Goal: Task Accomplishment & Management: Use online tool/utility

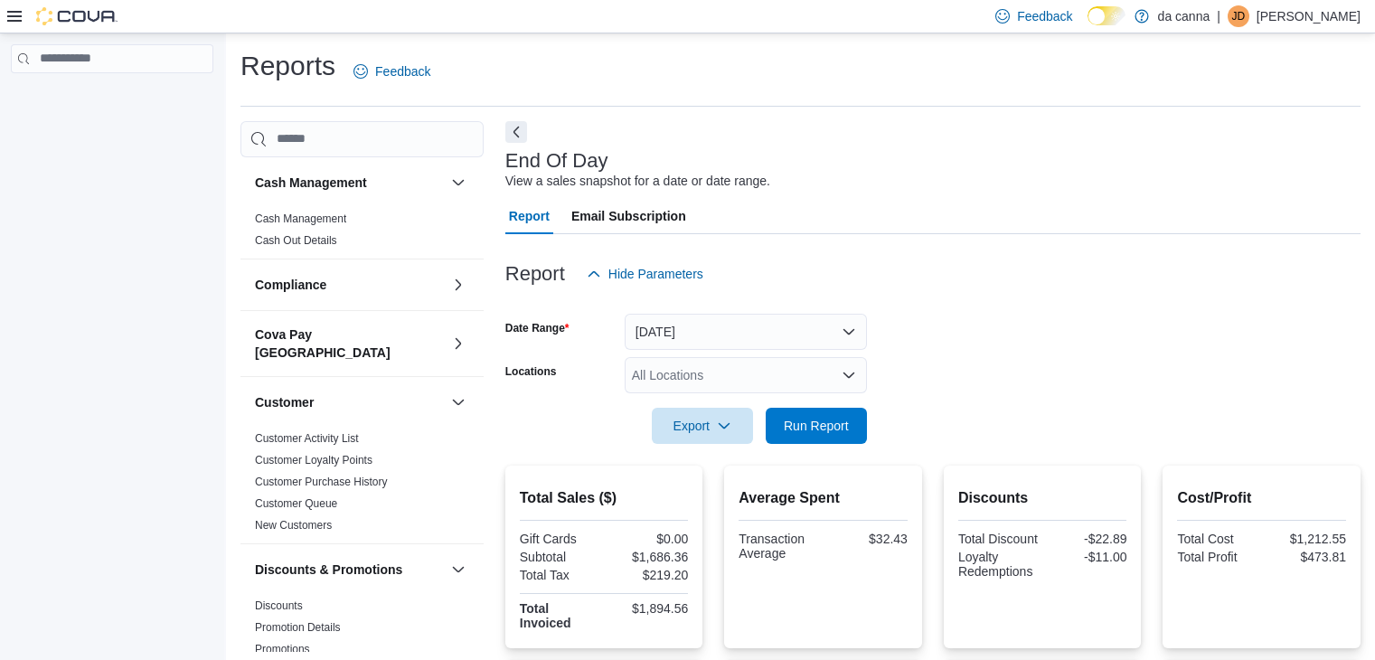
click at [812, 417] on span "Run Report" at bounding box center [816, 426] width 65 height 18
click at [807, 408] on div "Export Run Report" at bounding box center [687, 426] width 362 height 36
drag, startPoint x: 836, startPoint y: 416, endPoint x: 847, endPoint y: 398, distance: 21.6
click at [836, 416] on span "Run Report" at bounding box center [816, 425] width 65 height 18
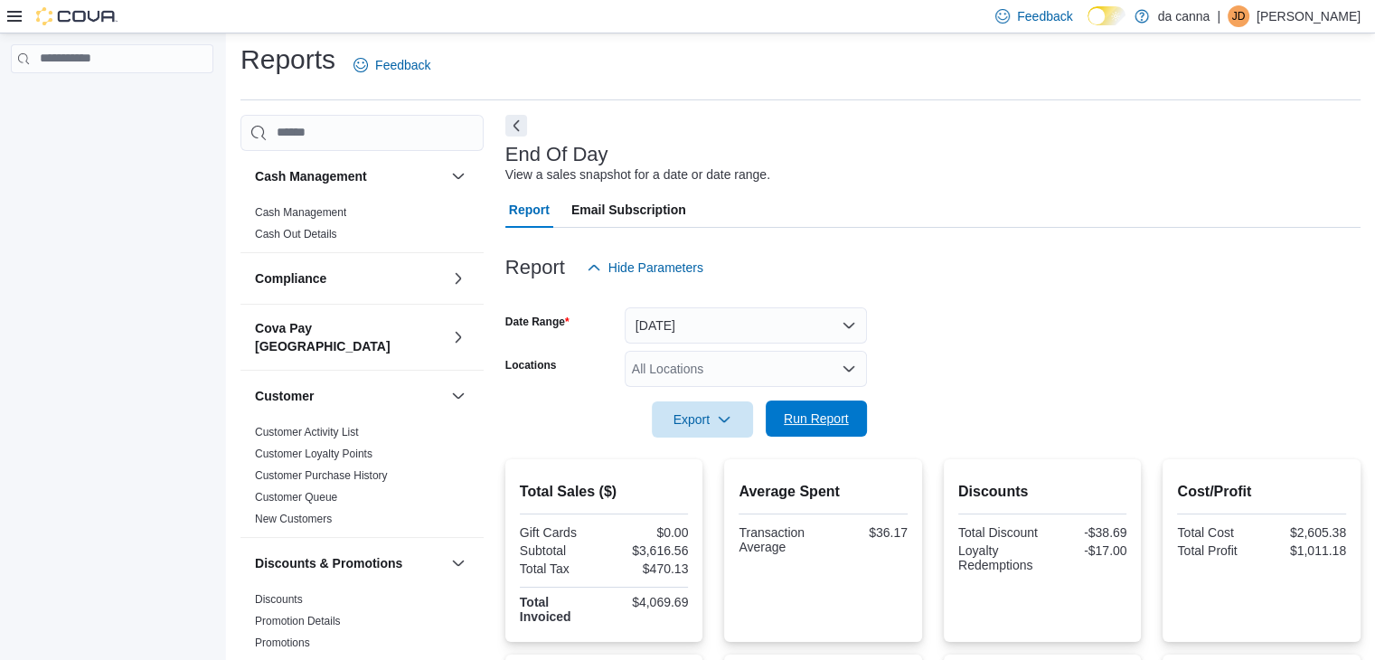
click at [860, 413] on button "Run Report" at bounding box center [816, 419] width 101 height 36
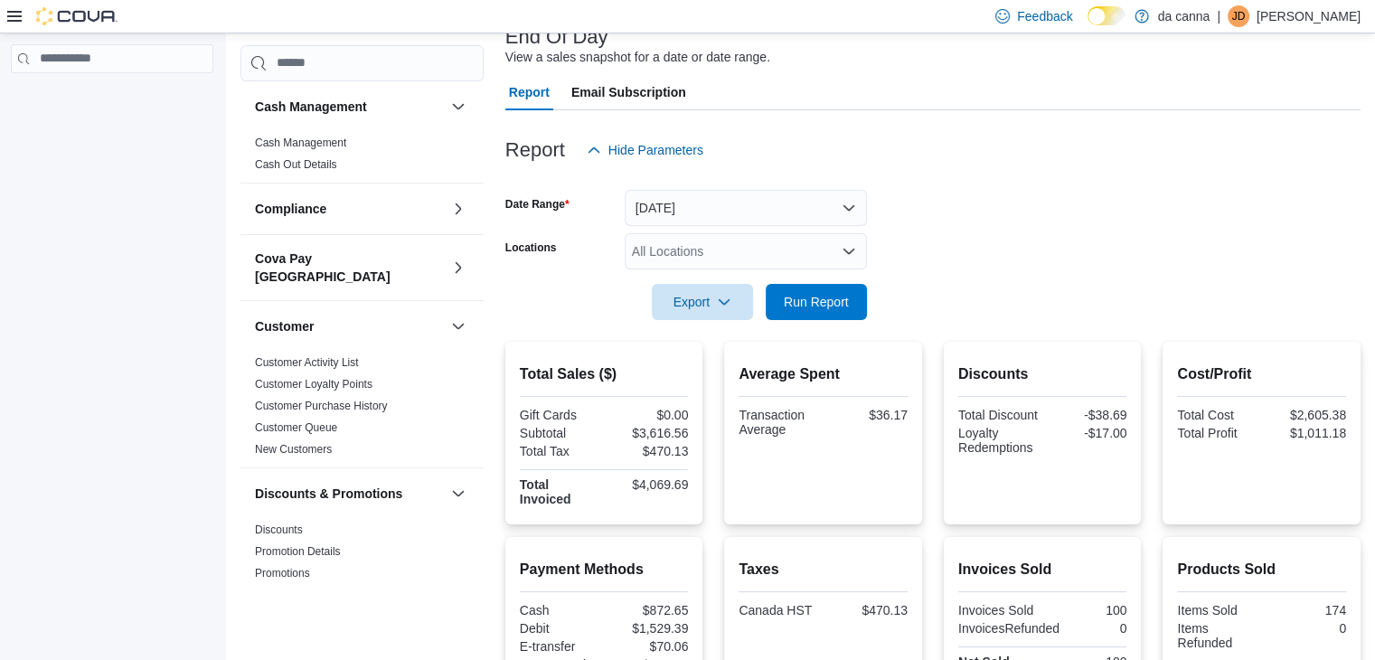
scroll to position [0, 0]
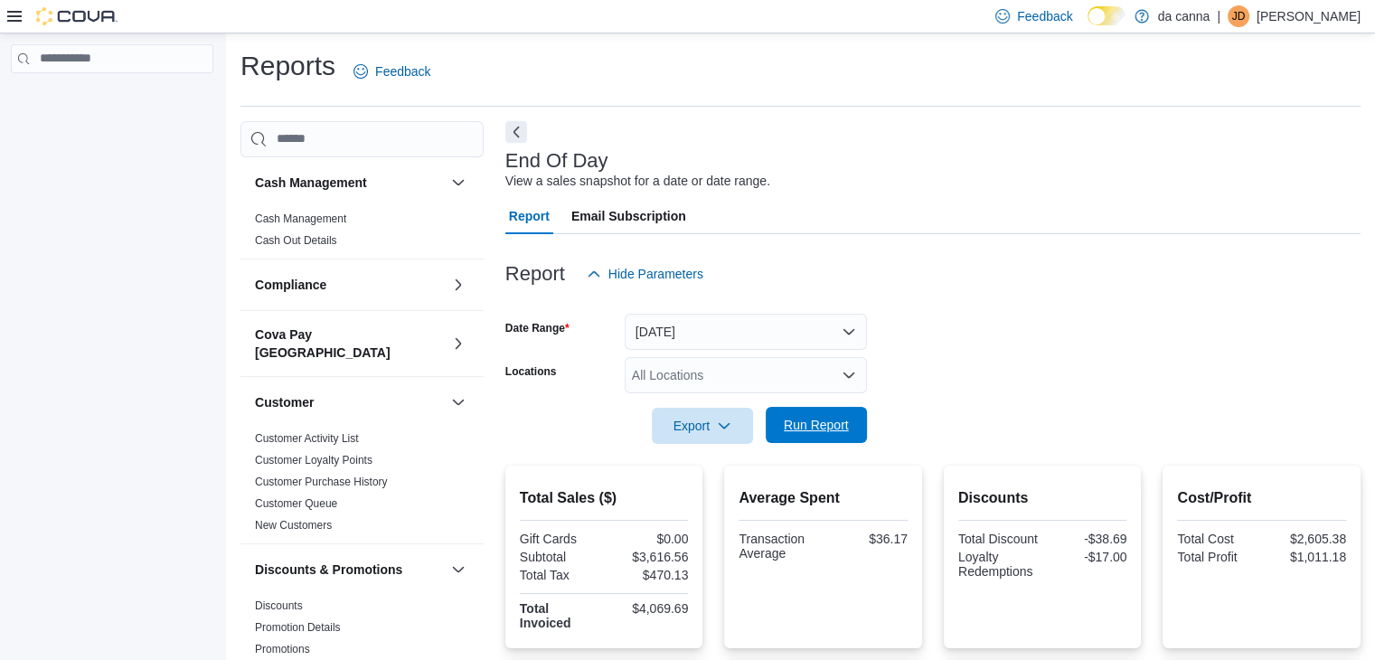
click at [826, 421] on span "Run Report" at bounding box center [816, 425] width 65 height 18
click at [827, 439] on span "Run Report" at bounding box center [817, 425] width 80 height 36
